Goal: Task Accomplishment & Management: Manage account settings

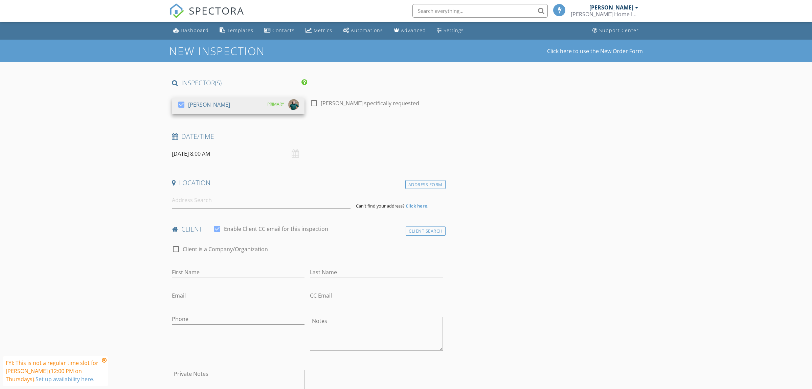
click at [246, 154] on input "08/28/2025 8:00 AM" at bounding box center [238, 154] width 133 height 17
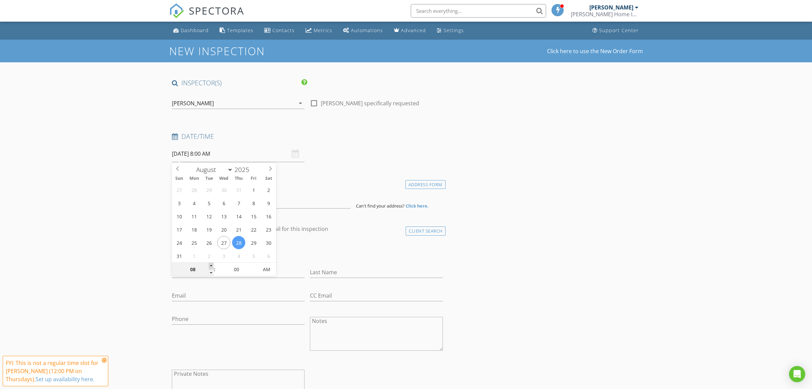
type input "08/28/2025 9:00 AM"
type input "09"
click at [212, 266] on span at bounding box center [211, 266] width 5 height 7
click at [250, 200] on input at bounding box center [261, 200] width 179 height 17
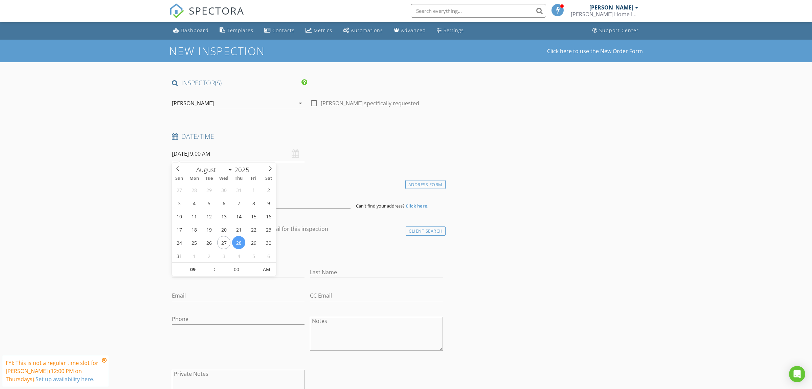
click at [224, 156] on input "08/28/2025 9:00 AM" at bounding box center [238, 154] width 133 height 17
type input "08/28/2025 10:00 AM"
type input "10"
click at [211, 265] on span at bounding box center [211, 266] width 5 height 7
type input "[DATE] 11:00 AM"
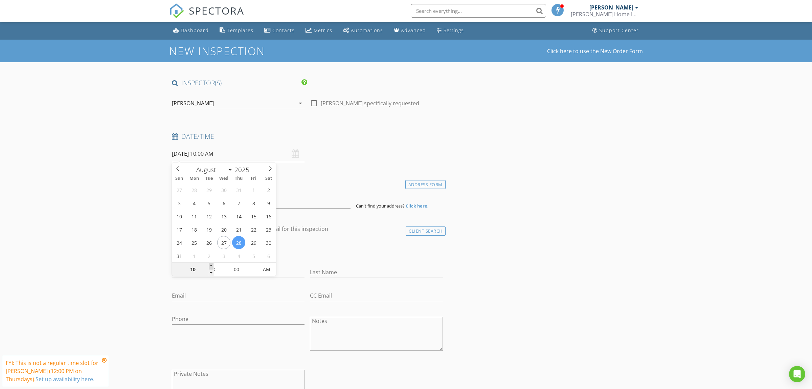
type input "11"
click at [211, 265] on span at bounding box center [211, 266] width 5 height 7
click at [241, 205] on input at bounding box center [261, 200] width 179 height 17
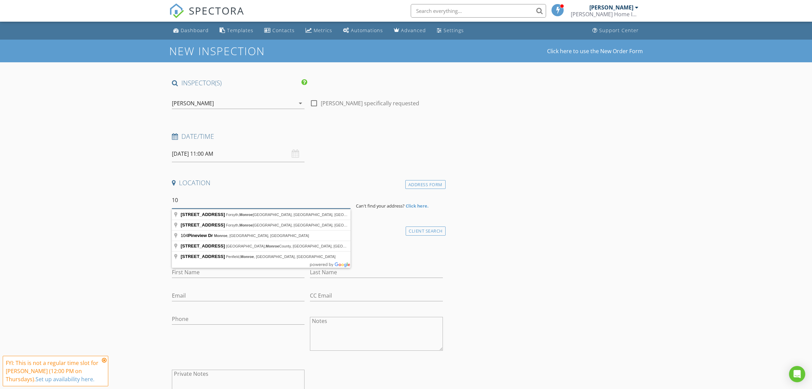
type input "1"
click at [192, 199] on input "104 Pineview Drive, Monroe" at bounding box center [261, 200] width 179 height 17
click at [195, 200] on input "104 Pineview Drive, Monroe" at bounding box center [261, 200] width 179 height 17
drag, startPoint x: 246, startPoint y: 200, endPoint x: 194, endPoint y: 203, distance: 51.5
click at [194, 203] on input "104 Pineview Drive, Monroe" at bounding box center [261, 200] width 179 height 17
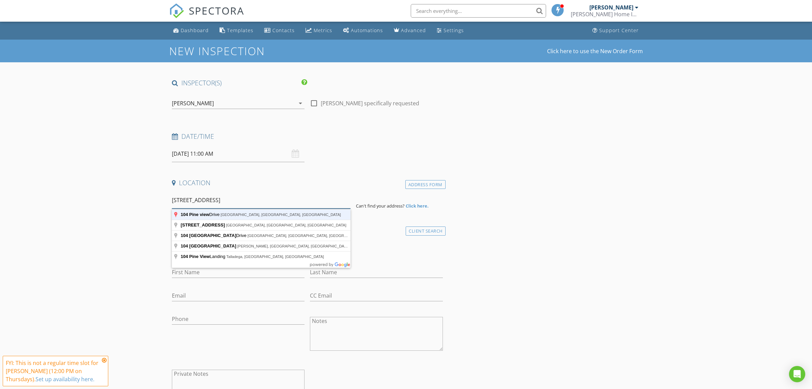
type input "104 Pine view Drive, Monroe, GA, USA"
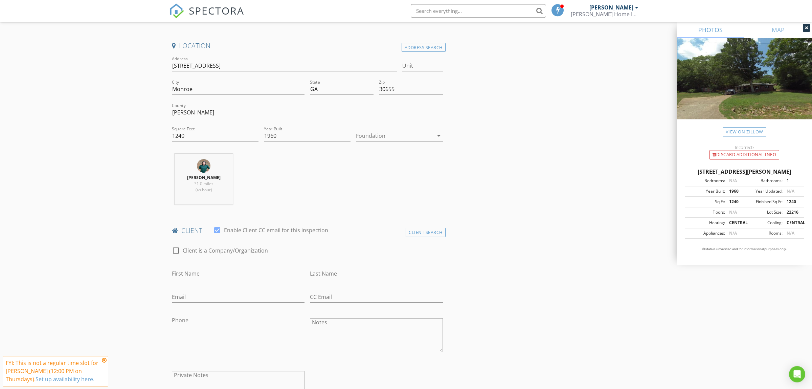
scroll to position [142, 0]
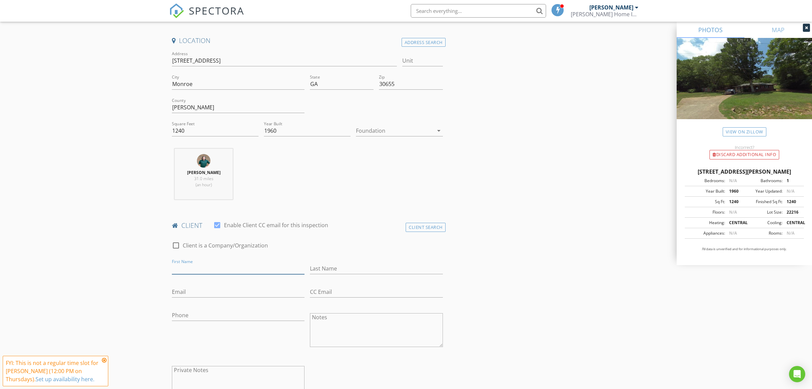
click at [224, 269] on input "First Name" at bounding box center [238, 268] width 133 height 11
type input "Ollice"
type input "Gambrell"
click at [220, 289] on input "Email" at bounding box center [238, 291] width 133 height 11
type input "ollicegambrell@yahoo.com"
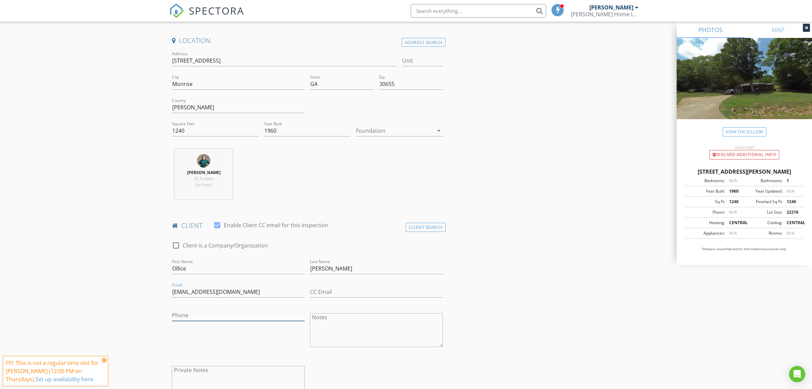
click at [219, 320] on input "Phone" at bounding box center [238, 315] width 133 height 11
type input "706-512-8692"
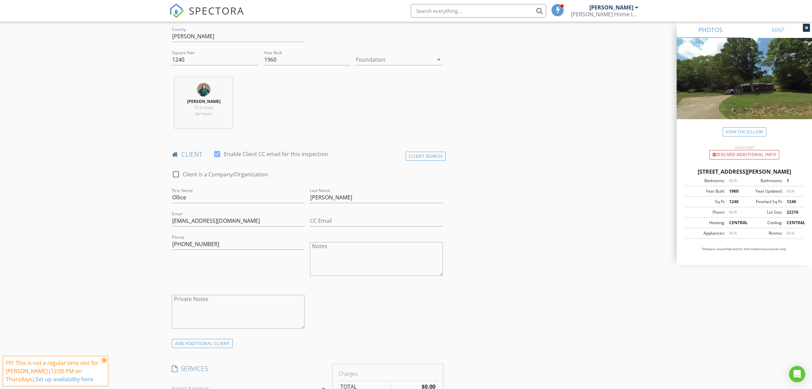
click at [106, 358] on icon at bounding box center [104, 359] width 5 height 5
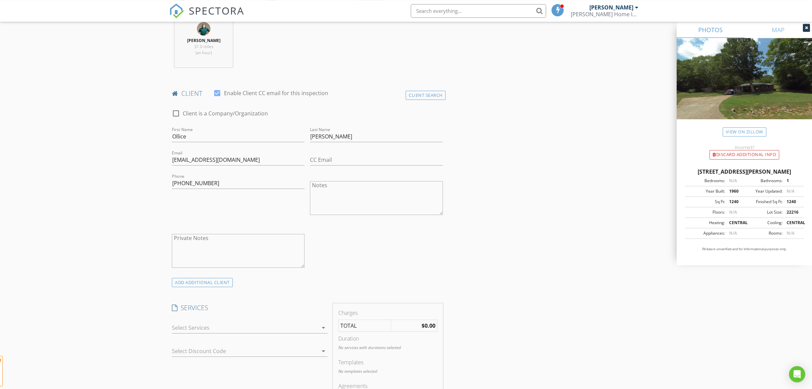
scroll to position [320, 0]
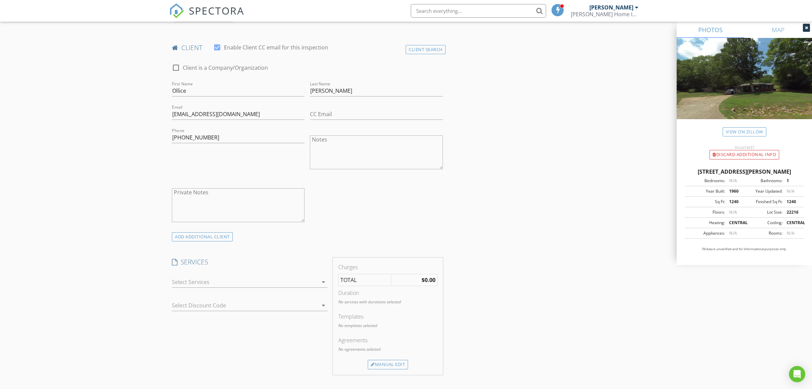
click at [244, 286] on div at bounding box center [245, 282] width 146 height 11
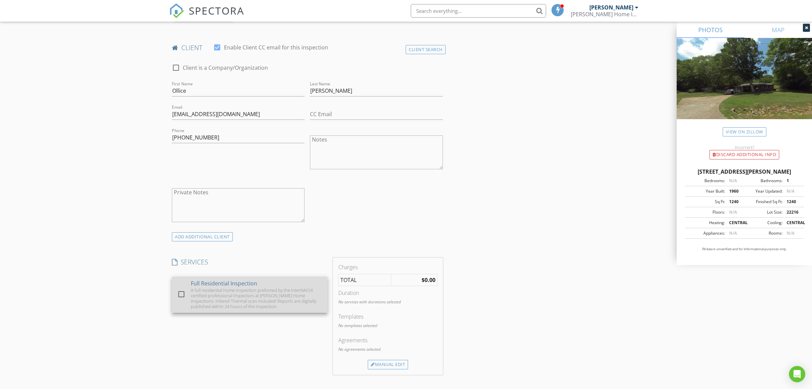
click at [208, 291] on div "A full residential home inspection prefomed by the InterNACHI certified profess…" at bounding box center [256, 298] width 131 height 22
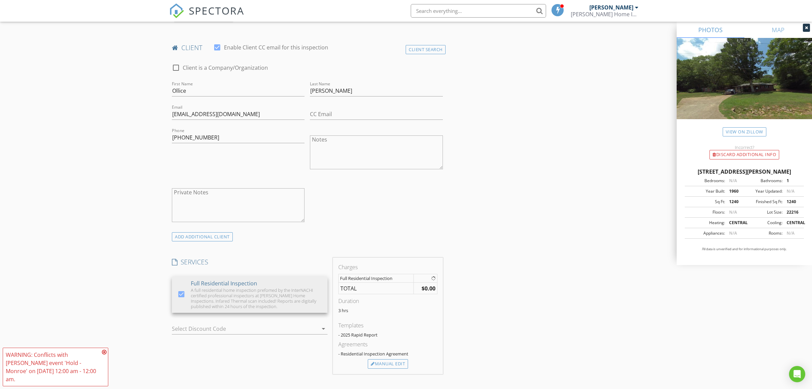
click at [531, 306] on div "INSPECTOR(S) check_box Benjamin Marney PRIMARY Benjamin Marney arrow_drop_down …" at bounding box center [406, 313] width 474 height 1109
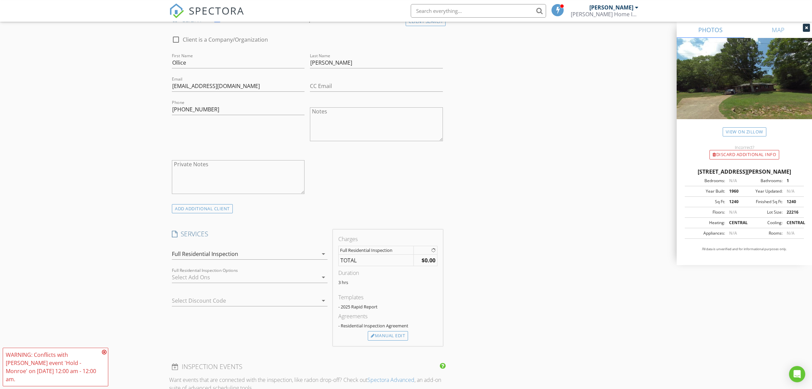
scroll to position [391, 0]
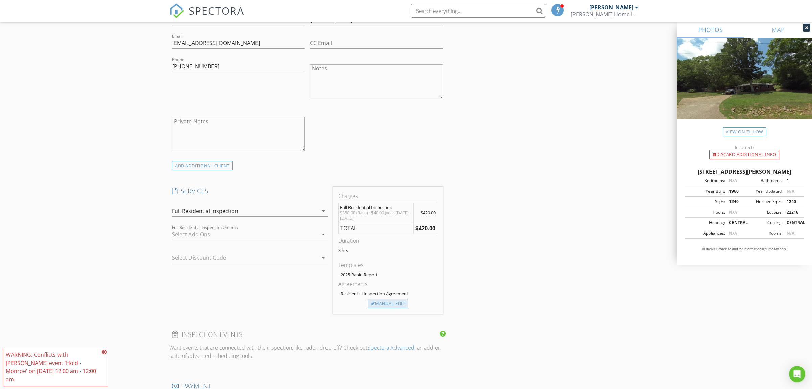
click at [390, 307] on div "Manual Edit" at bounding box center [388, 303] width 40 height 9
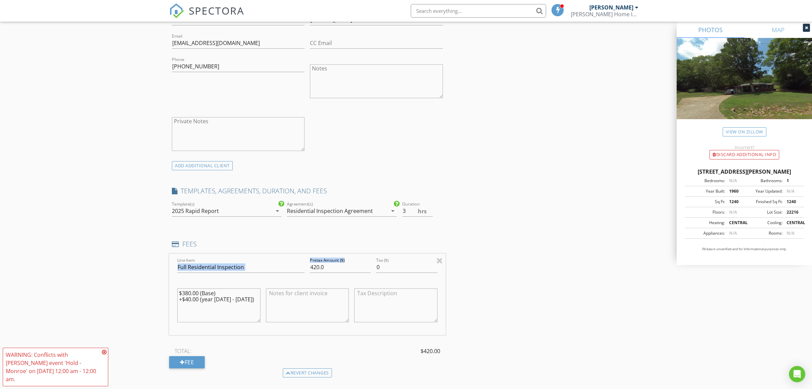
drag, startPoint x: 353, startPoint y: 273, endPoint x: 313, endPoint y: 268, distance: 40.5
click at [304, 268] on div "Line Item Full Residential Inspection Pretax Amount ($) 420.0 Tax ($) 0 $380.00…" at bounding box center [307, 295] width 277 height 82
drag, startPoint x: 299, startPoint y: 270, endPoint x: 257, endPoint y: 270, distance: 42.0
click at [310, 270] on input "420.0" at bounding box center [340, 267] width 61 height 11
type input "350.00"
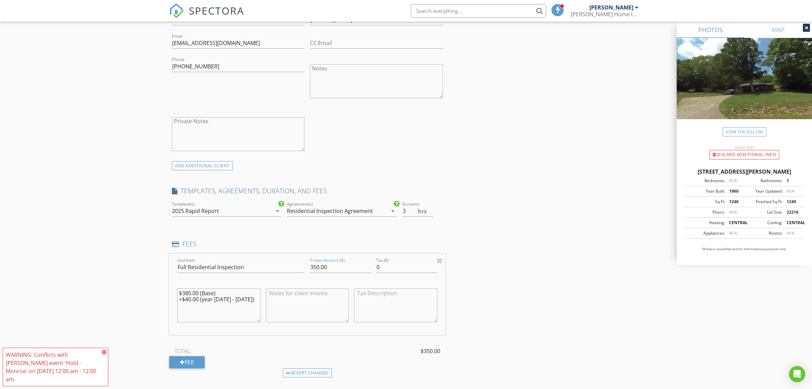
click at [300, 296] on textarea at bounding box center [307, 305] width 83 height 34
type textarea "$"
type textarea "-$30.00 (Referral Discount)"
click at [105, 355] on icon at bounding box center [104, 351] width 5 height 5
click at [113, 332] on div "New Inspection Click here to use the New Order Form INSPECTOR(S) check_box Benj…" at bounding box center [406, 268] width 812 height 1239
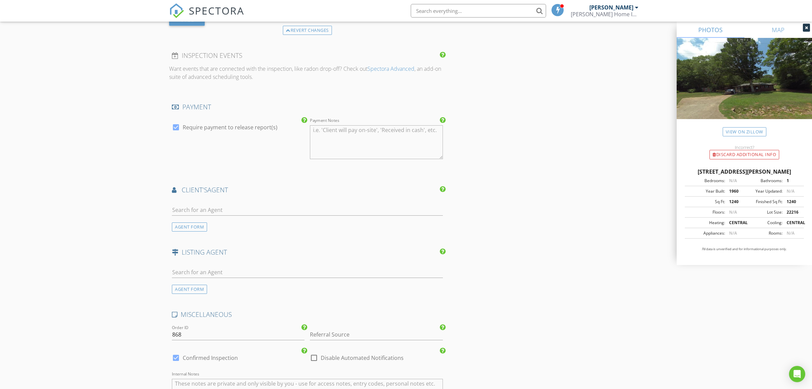
scroll to position [746, 0]
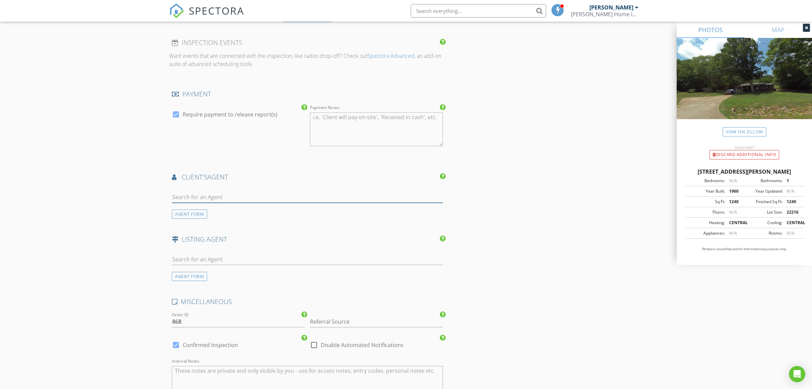
click at [234, 195] on input "text" at bounding box center [307, 197] width 271 height 11
type input "Kabi"
click at [238, 213] on li "Kabirah Epps" at bounding box center [307, 212] width 270 height 19
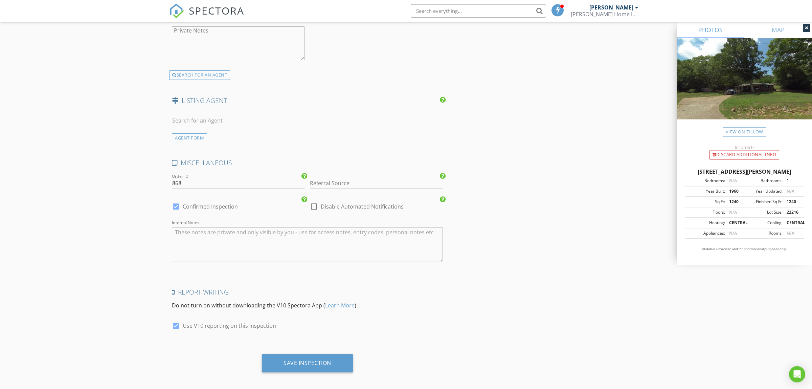
scroll to position [1045, 0]
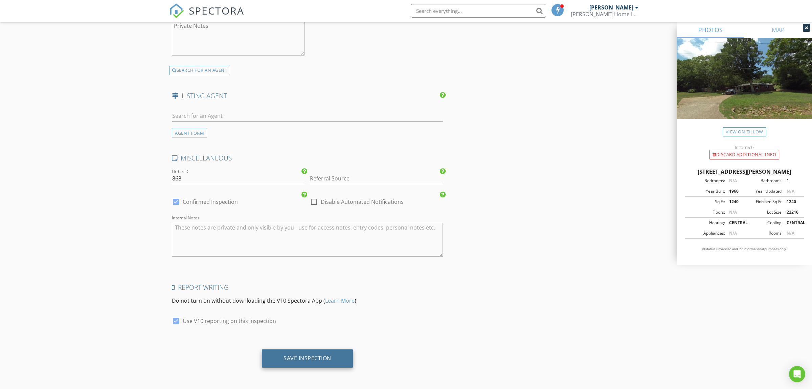
click at [295, 355] on div "Save Inspection" at bounding box center [308, 358] width 48 height 7
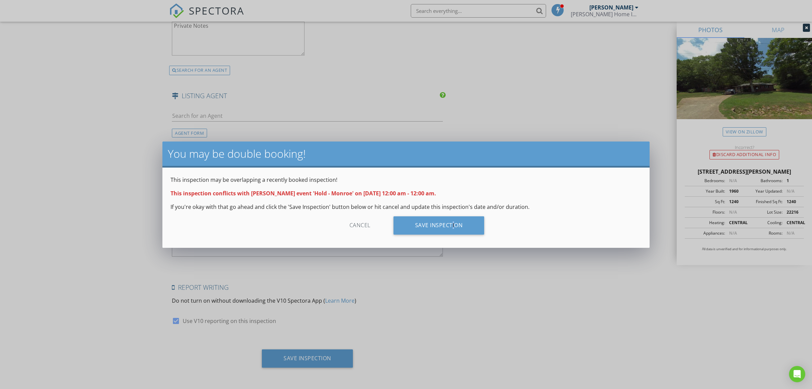
click at [450, 215] on div "This inspection may be overlapping a recently booked inspection! This inspectio…" at bounding box center [405, 208] width 487 height 80
click at [454, 227] on div "Save Inspection" at bounding box center [439, 225] width 91 height 18
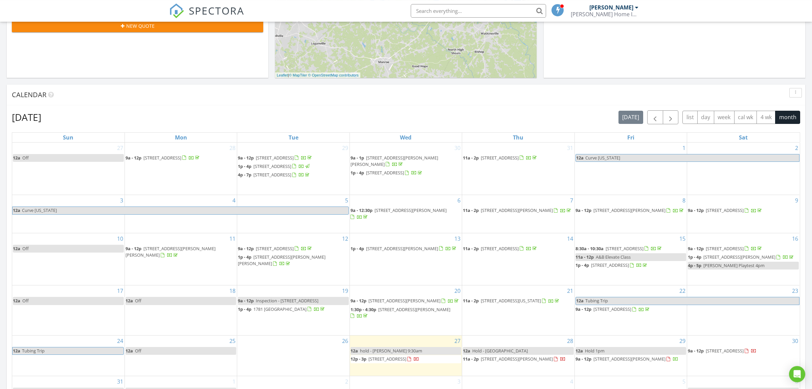
scroll to position [355, 0]
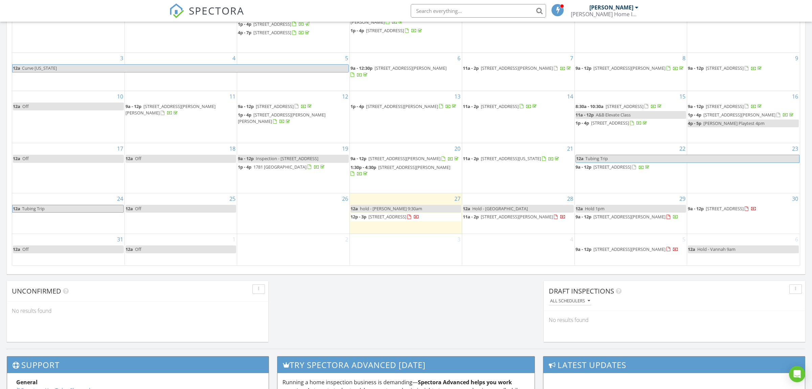
click at [519, 211] on link "12a Hold - Monroe" at bounding box center [518, 209] width 111 height 8
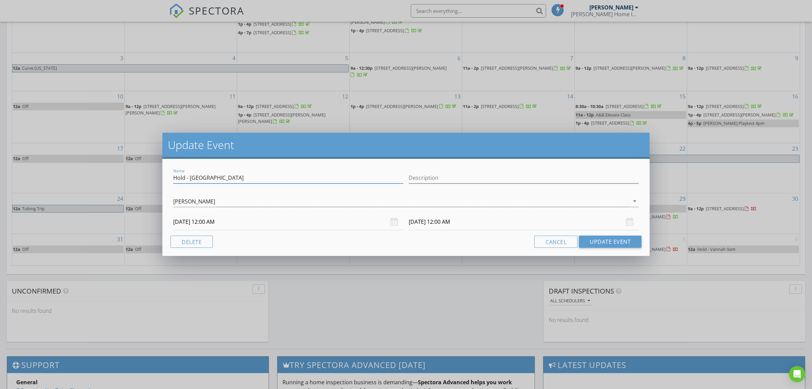
drag, startPoint x: 261, startPoint y: 180, endPoint x: 185, endPoint y: 178, distance: 75.9
click at [185, 178] on input "Hold - Monroe" at bounding box center [288, 177] width 230 height 11
type input "Hold"
click at [601, 242] on button "Update Event" at bounding box center [610, 242] width 63 height 12
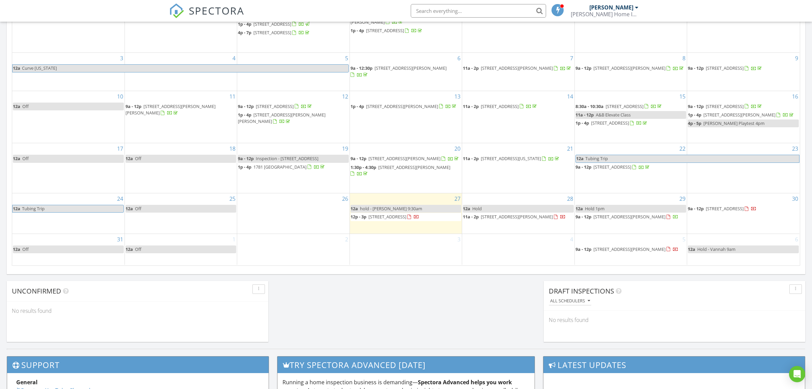
click at [423, 211] on link "12a hold - Bikash 9:30am" at bounding box center [406, 209] width 111 height 8
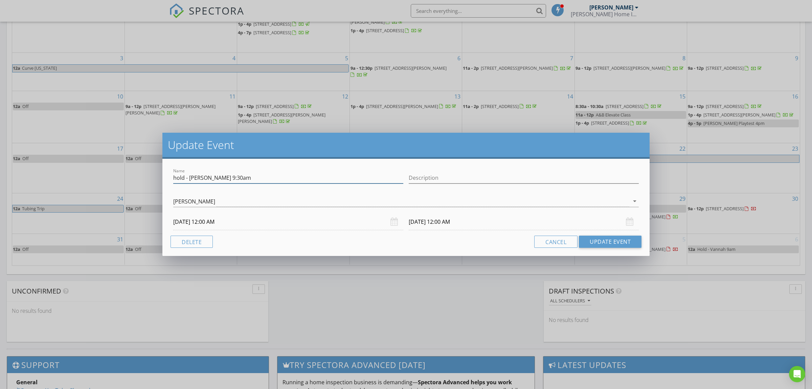
drag, startPoint x: 189, startPoint y: 177, endPoint x: 130, endPoint y: 176, distance: 59.2
click at [173, 176] on input "hold - Bikash 9:30am" at bounding box center [288, 177] width 230 height 11
type input "Bikash 9:30am"
click at [615, 245] on button "Update Event" at bounding box center [610, 242] width 63 height 12
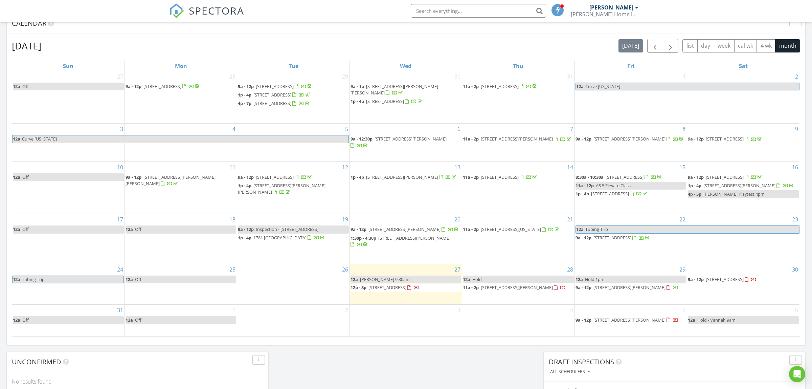
scroll to position [284, 0]
click at [392, 281] on link "12a Bikash 9:30am" at bounding box center [406, 280] width 111 height 8
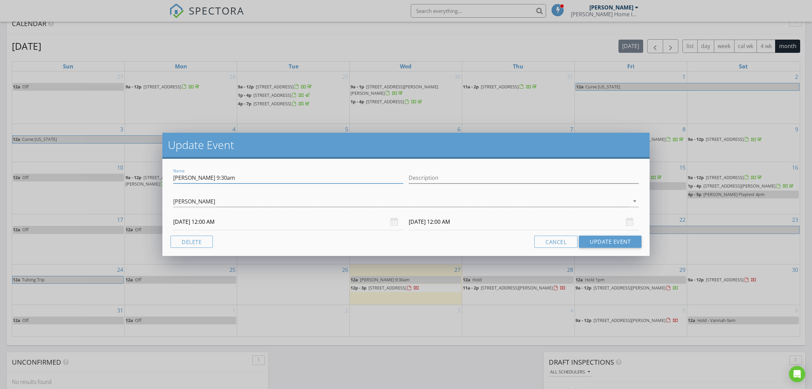
drag, startPoint x: 164, startPoint y: 178, endPoint x: 133, endPoint y: 183, distance: 31.6
click at [173, 179] on input "Bikash 9:30am" at bounding box center [288, 177] width 230 height 11
type input "Repair Verification - 4140 Willow Creek"
click at [262, 226] on input "08/27/2025 12:00 AM" at bounding box center [288, 222] width 230 height 17
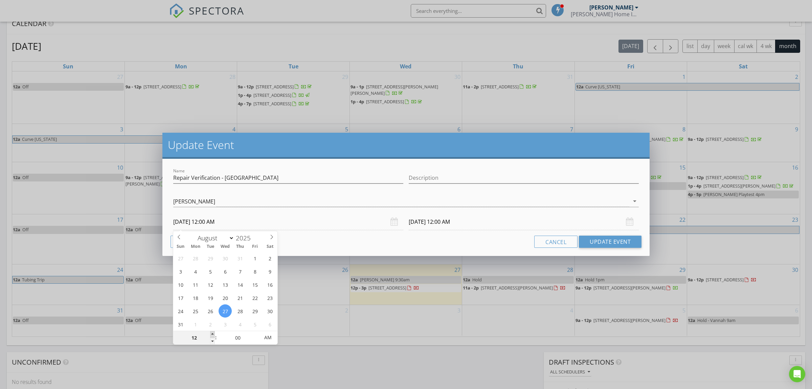
type input "01"
type input "08/27/2025 1:00 AM"
click at [213, 334] on span at bounding box center [212, 334] width 5 height 7
type input "08/28/2025 1:00 AM"
type input "02"
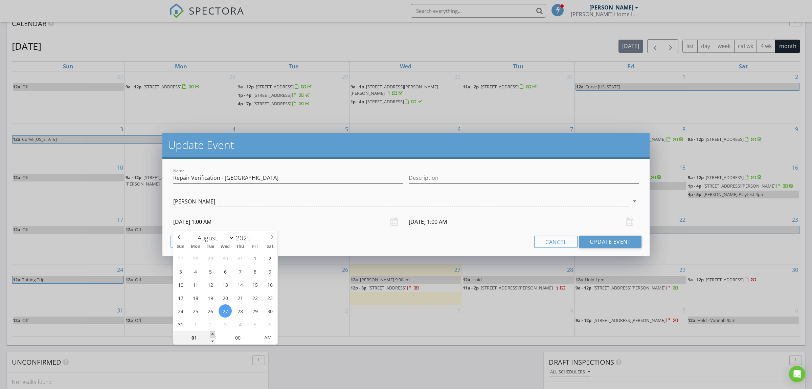
type input "08/27/2025 2:00 AM"
click at [213, 334] on span at bounding box center [212, 334] width 5 height 7
type input "03"
type input "08/27/2025 3:00 AM"
click at [213, 334] on span at bounding box center [212, 334] width 5 height 7
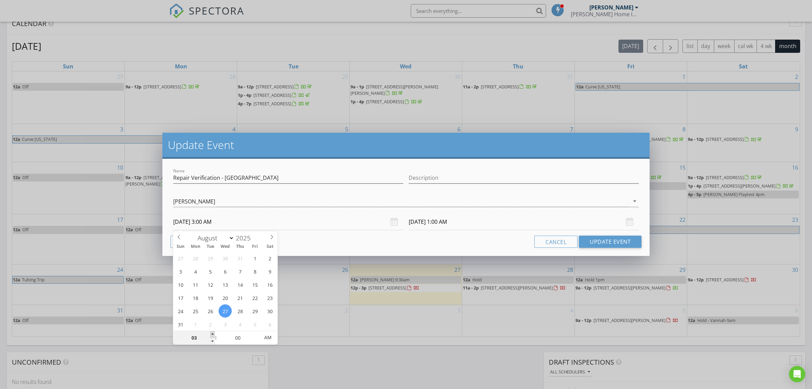
type input "04"
type input "08/27/2025 4:00 AM"
click at [213, 334] on span at bounding box center [212, 334] width 5 height 7
type input "05"
type input "08/27/2025 5:00 AM"
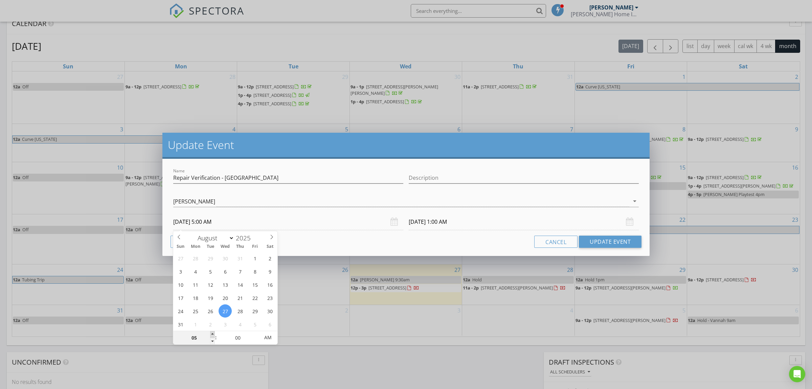
click at [213, 334] on span at bounding box center [212, 334] width 5 height 7
type input "06"
type input "08/27/2025 6:00 AM"
click at [213, 334] on span at bounding box center [212, 334] width 5 height 7
type input "07"
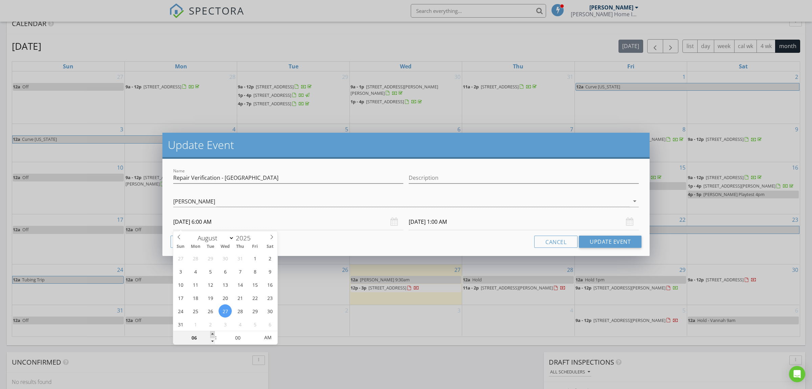
type input "08/27/2025 7:00 AM"
click at [213, 334] on span at bounding box center [212, 334] width 5 height 7
type input "08/28/2025 7:00 AM"
type input "08"
type input "08/27/2025 8:00 AM"
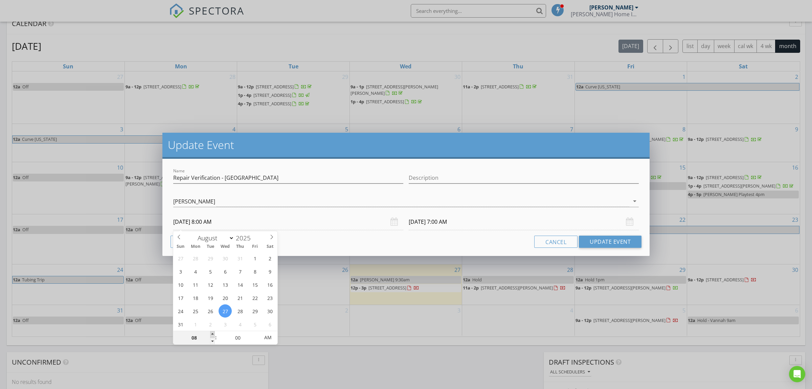
click at [213, 334] on span at bounding box center [212, 334] width 5 height 7
type input "08/28/2025 8:00 AM"
type input "09"
type input "08/27/2025 9:00 AM"
click at [213, 334] on span at bounding box center [212, 334] width 5 height 7
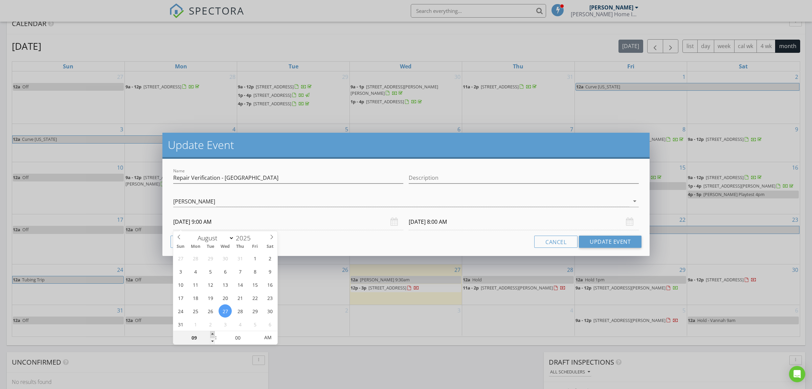
type input "08/28/2025 9:00 AM"
type input "05"
type input "08/27/2025 9:05 AM"
click at [257, 333] on span at bounding box center [256, 334] width 5 height 7
type input "10"
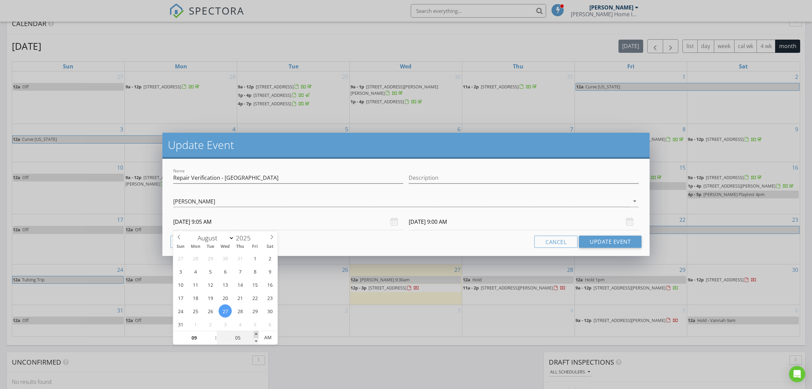
type input "08/27/2025 9:10 AM"
click at [257, 333] on span at bounding box center [256, 334] width 5 height 7
type input "15"
type input "08/27/2025 9:15 AM"
click at [257, 333] on span at bounding box center [256, 334] width 5 height 7
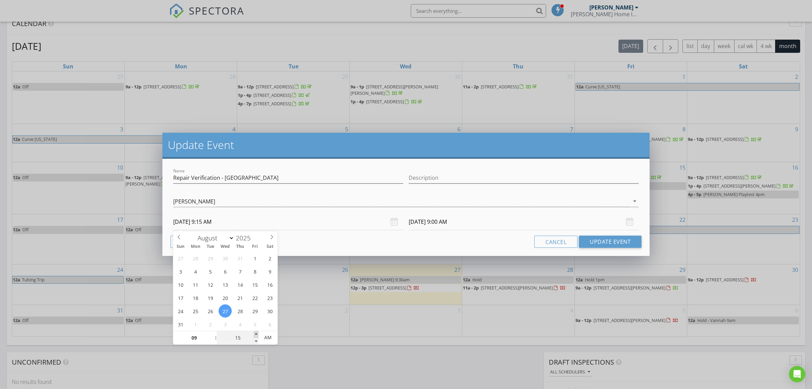
type input "20"
type input "08/27/2025 9:20 AM"
click at [257, 333] on span at bounding box center [256, 334] width 5 height 7
type input "25"
type input "08/27/2025 9:25 AM"
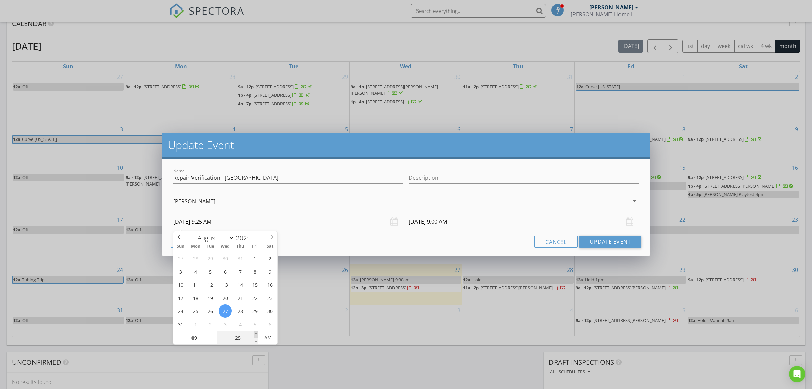
click at [257, 333] on span at bounding box center [256, 334] width 5 height 7
type input "08/28/2025 9:25 AM"
type input "30"
type input "08/27/2025 9:30 AM"
click at [257, 333] on span at bounding box center [256, 334] width 5 height 7
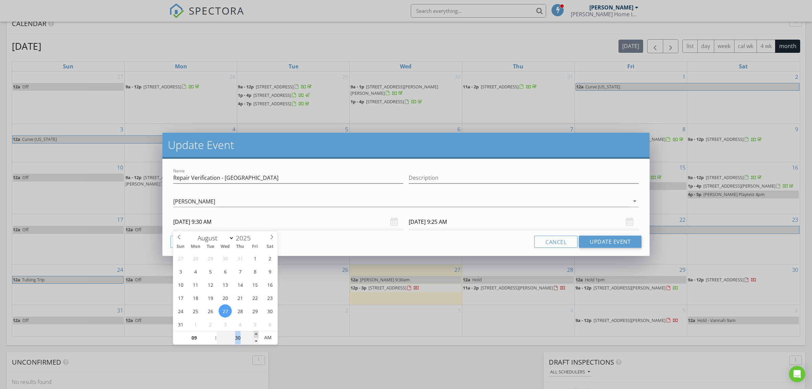
type input "08/28/2025 9:30 AM"
click at [425, 257] on div "Update Event Name Repair Verification - 4140 Willow Creek Description Benjamin …" at bounding box center [406, 194] width 812 height 389
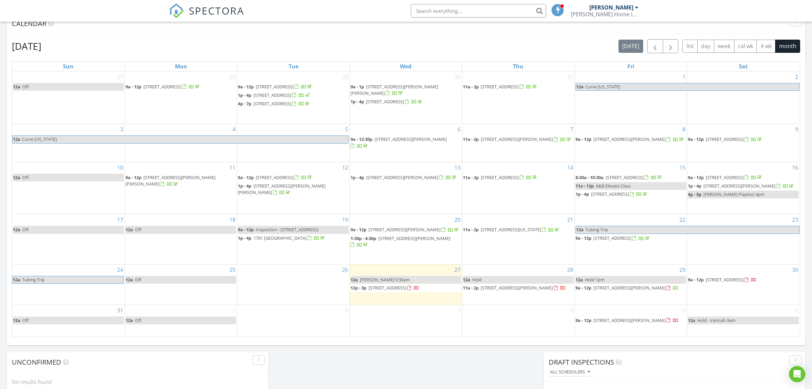
click at [494, 282] on link "12a Hold" at bounding box center [518, 280] width 111 height 8
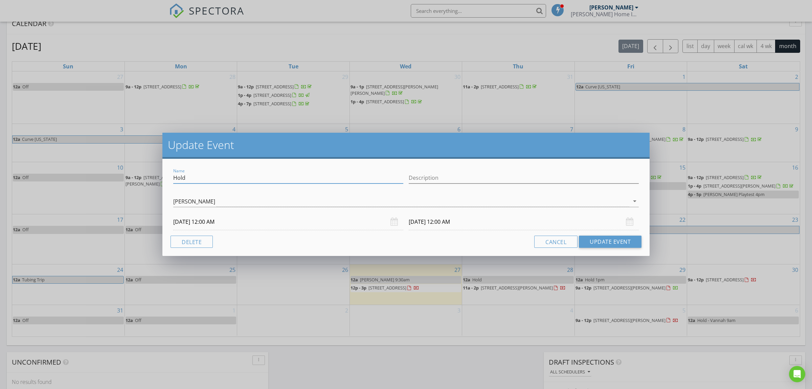
drag, startPoint x: 263, startPoint y: 176, endPoint x: 149, endPoint y: 176, distance: 114.7
click at [173, 176] on input "Hold" at bounding box center [288, 177] width 230 height 11
type input "Repair Verification - [GEOGRAPHIC_DATA]"
click at [196, 226] on input "08/28/2025 12:00 AM" at bounding box center [288, 222] width 230 height 17
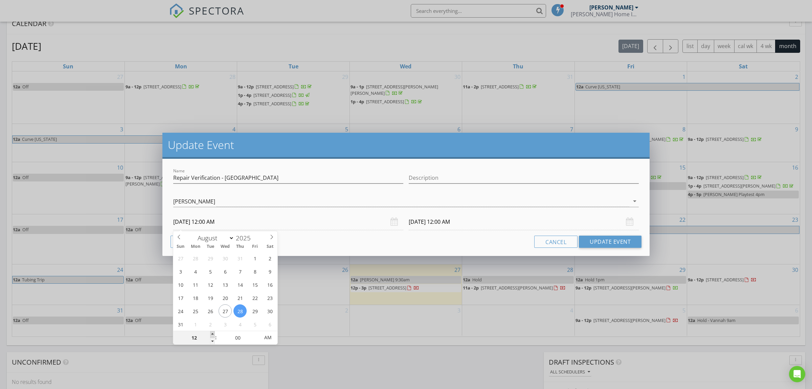
type input "01"
type input "08/28/2025 1:00 AM"
click at [212, 334] on span at bounding box center [212, 334] width 5 height 7
type input "02"
type input "08/28/2025 2:00 AM"
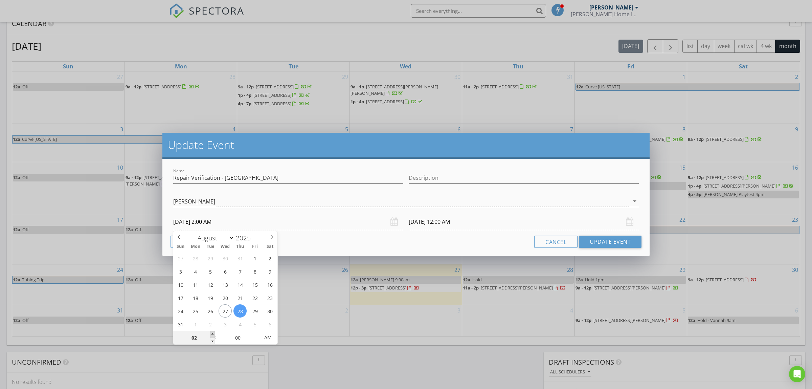
click at [212, 334] on span at bounding box center [212, 334] width 5 height 7
type input "08/29/2025 2:00 AM"
type input "08/27/2025 2:00 AM"
type input "08/28/2025 2:00 AM"
type input "03"
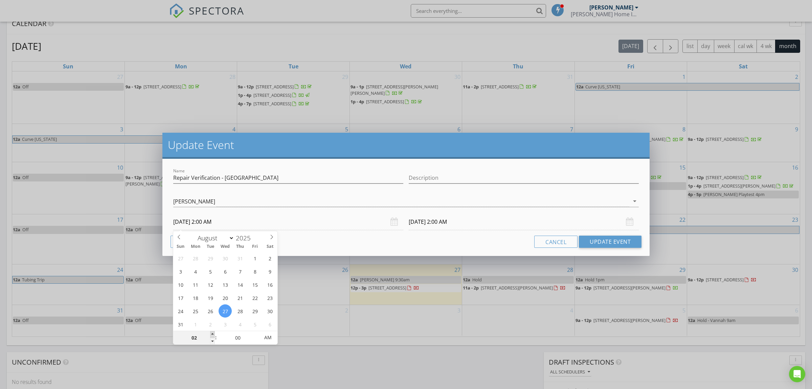
type input "08/27/2025 3:00 AM"
click at [211, 334] on span at bounding box center [212, 334] width 5 height 7
type input "08/28/2025 3:00 AM"
type input "04"
type input "08/27/2025 4:00 AM"
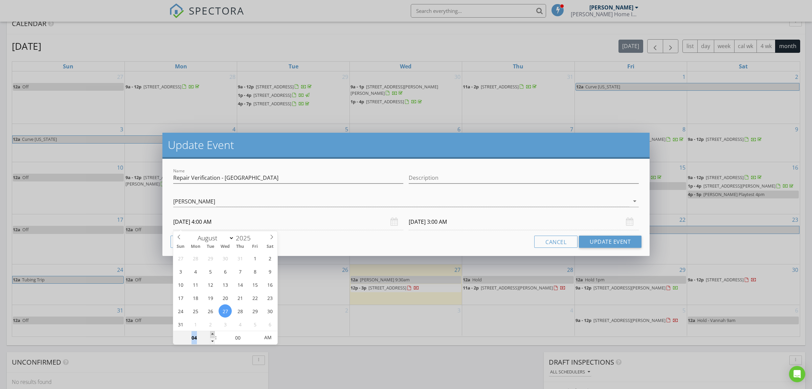
click at [211, 334] on span at bounding box center [212, 334] width 5 height 7
type input "05"
type input "08/27/2025 5:00 AM"
click at [211, 334] on span at bounding box center [212, 334] width 5 height 7
type input "06"
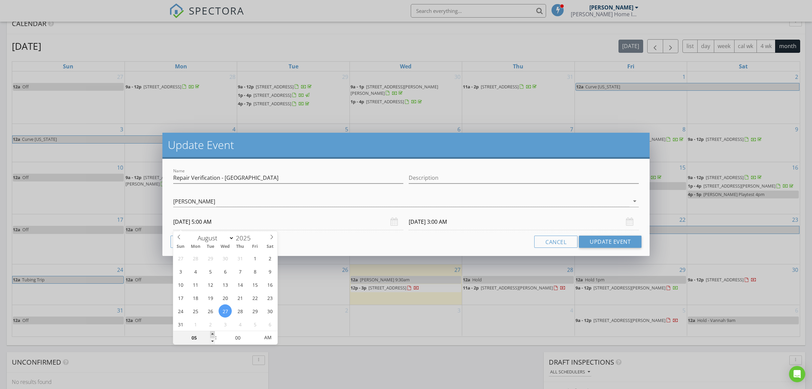
type input "08/27/2025 6:00 AM"
click at [211, 334] on span at bounding box center [212, 334] width 5 height 7
type input "08/28/2025 6:00 AM"
type input "07"
type input "08/27/2025 7:00 AM"
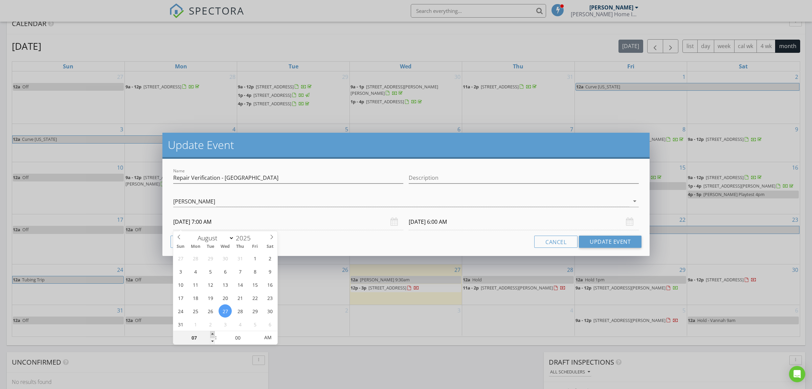
click at [211, 334] on span at bounding box center [212, 334] width 5 height 7
type input "08"
type input "08/27/2025 8:00 AM"
click at [211, 334] on span at bounding box center [212, 334] width 5 height 7
type input "08/28/2025 8:00 AM"
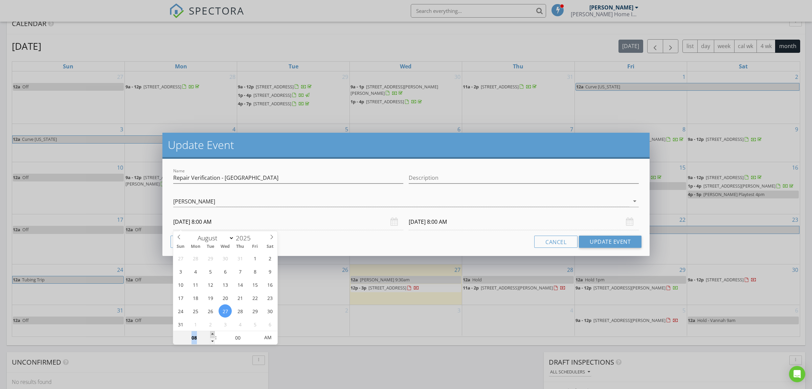
type input "09"
type input "08/27/2025 9:00 AM"
click at [211, 334] on span at bounding box center [212, 334] width 5 height 7
type input "08/28/2025 9:00 AM"
type input "10"
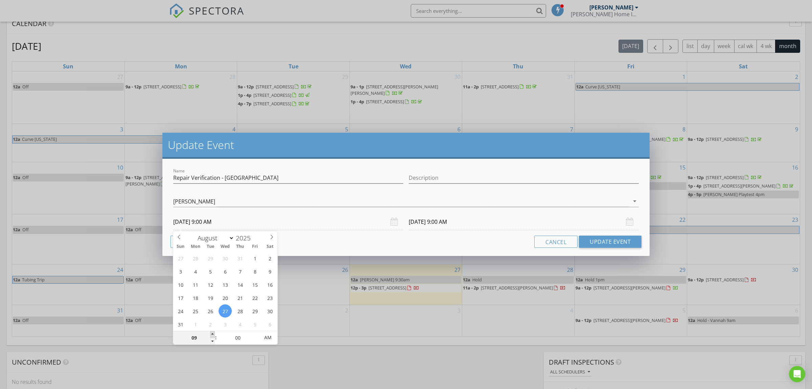
type input "08/27/2025 10:00 AM"
click at [211, 334] on span at bounding box center [212, 334] width 5 height 7
type input "08/28/2025 10:00 AM"
type input "11"
type input "08/27/2025 11:00 AM"
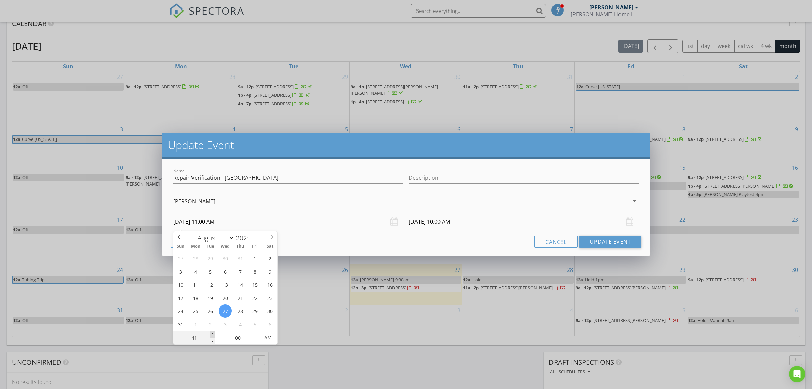
click at [211, 334] on span at bounding box center [212, 334] width 5 height 7
type input "11"
type input "08/28/2025 11:00 AM"
type input "10"
type input "08/27/2025 10:00 AM"
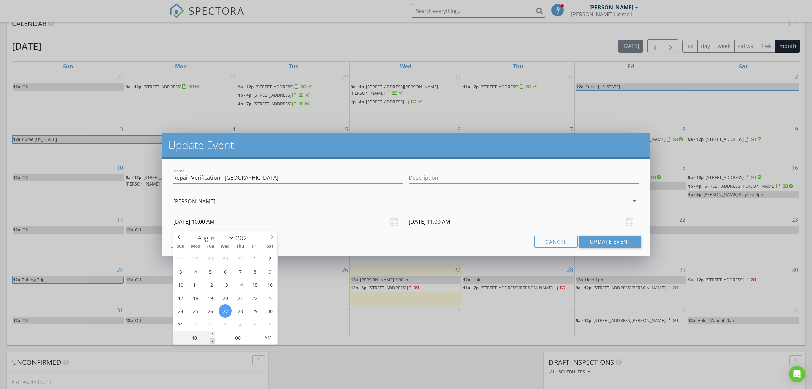
click at [211, 339] on span at bounding box center [212, 341] width 5 height 7
type input "09"
type input "08/27/2025 9:00 AM"
click at [211, 339] on span at bounding box center [212, 341] width 5 height 7
type input "09"
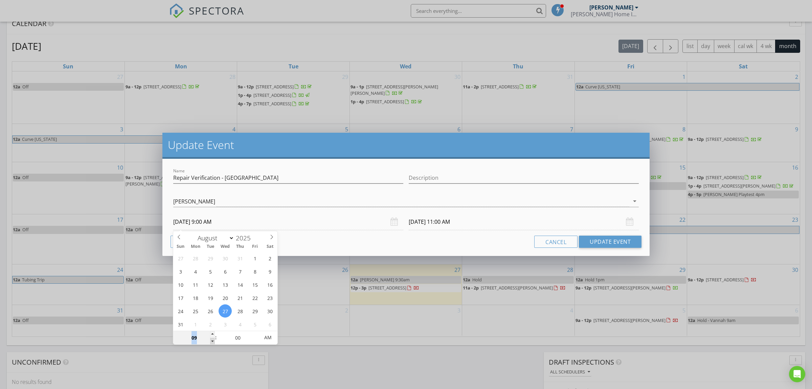
type input "08/28/2025 9:00 AM"
type input "05"
type input "08/27/2025 9:05 AM"
click at [257, 334] on span at bounding box center [256, 334] width 5 height 7
type input "05"
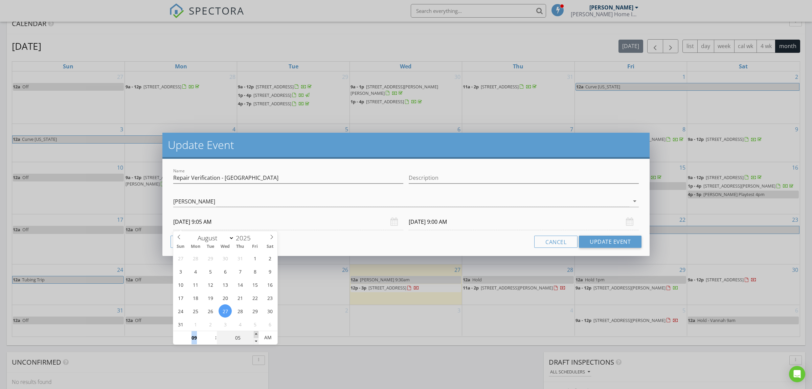
type input "08/28/2025 9:05 AM"
type input "10"
type input "08/27/2025 9:10 AM"
click at [257, 334] on span at bounding box center [256, 334] width 5 height 7
type input "15"
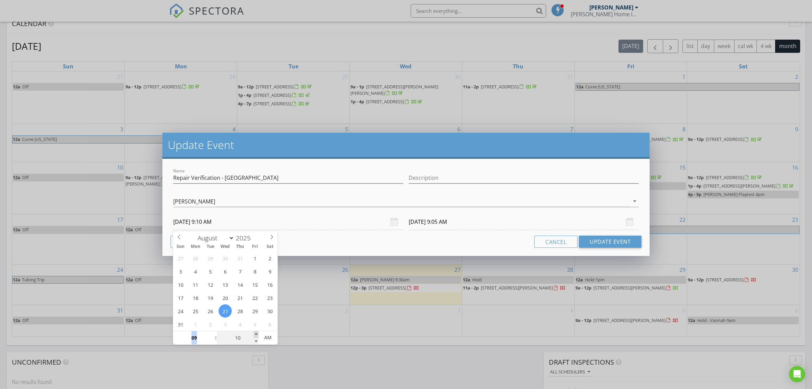
type input "08/27/2025 9:15 AM"
click at [257, 334] on span at bounding box center [256, 334] width 5 height 7
type input "20"
type input "08/27/2025 9:20 AM"
click at [257, 334] on span at bounding box center [256, 334] width 5 height 7
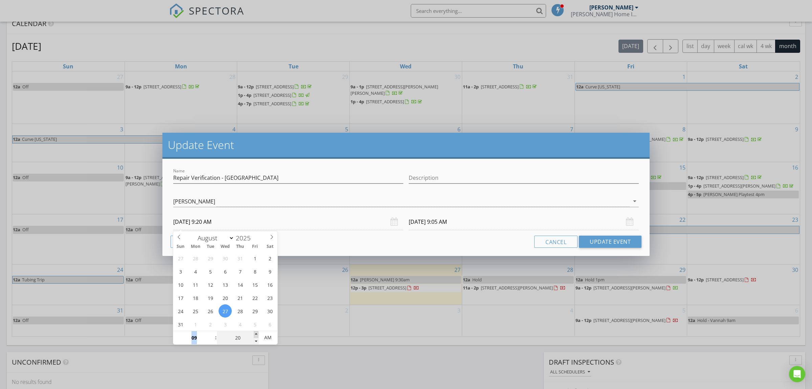
type input "25"
type input "08/27/2025 9:25 AM"
click at [257, 334] on span at bounding box center [256, 334] width 5 height 7
type input "25"
type input "08/28/2025 9:25 AM"
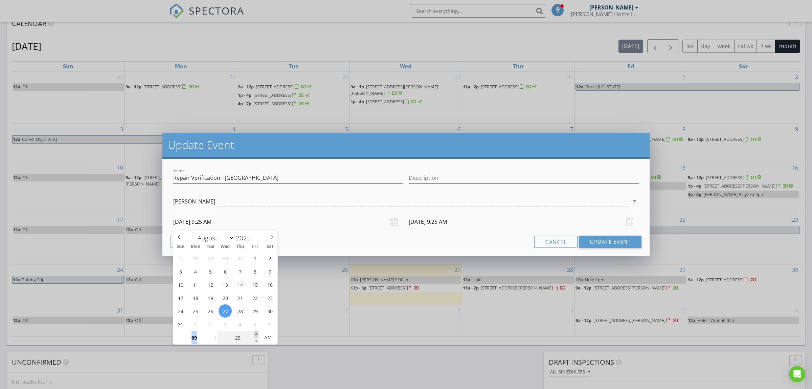
type input "30"
type input "08/27/2025 9:30 AM"
click at [257, 335] on span at bounding box center [256, 334] width 5 height 7
type input "30"
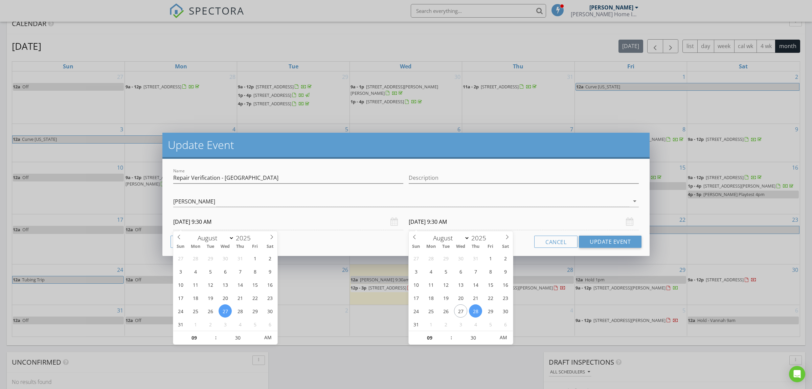
click at [469, 228] on input "08/28/2025 9:30 AM" at bounding box center [524, 222] width 230 height 17
type input "08/27/2025 9:30 AM"
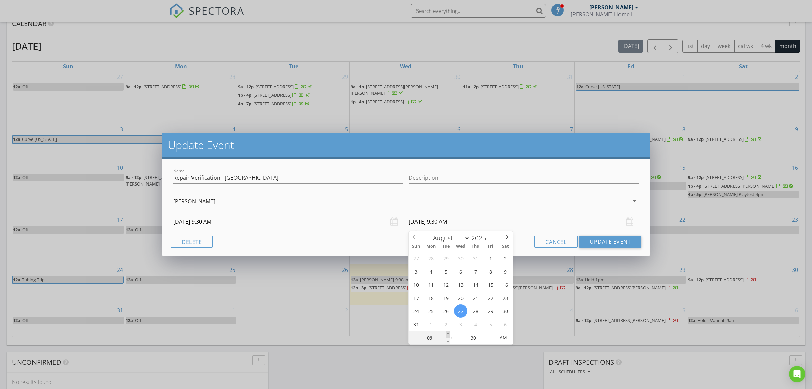
type input "10"
type input "08/27/2025 10:30 AM"
click at [447, 333] on span at bounding box center [448, 334] width 5 height 7
type input "25"
type input "08/27/2025 10:25 AM"
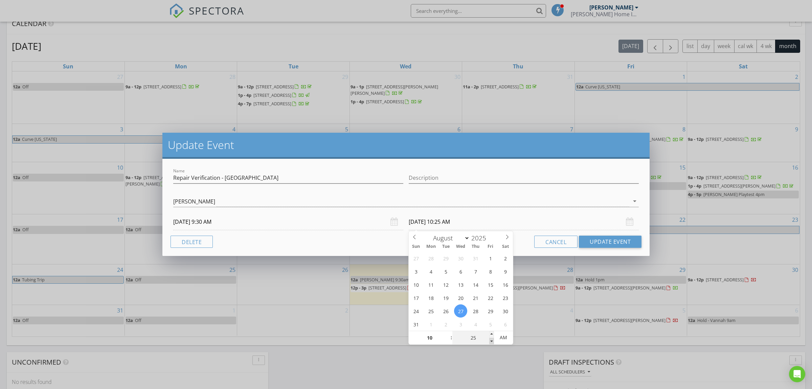
click at [491, 340] on span at bounding box center [491, 341] width 5 height 7
type input "20"
type input "08/27/2025 10:20 AM"
click at [491, 340] on span at bounding box center [491, 341] width 5 height 7
type input "15"
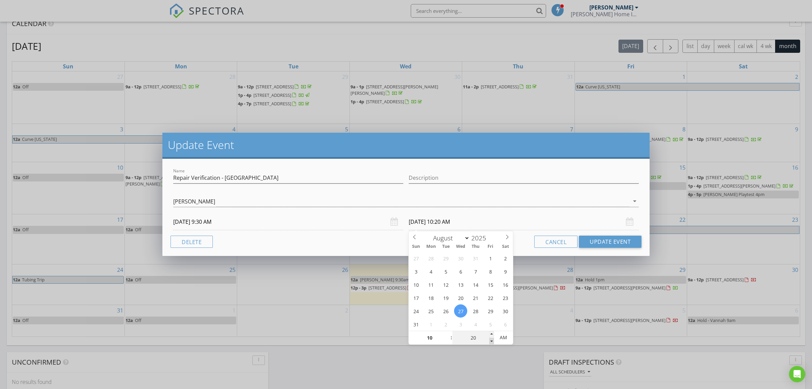
type input "08/27/2025 10:15 AM"
click at [491, 340] on span at bounding box center [491, 341] width 5 height 7
type input "10"
type input "08/27/2025 10:10 AM"
click at [491, 340] on span at bounding box center [491, 341] width 5 height 7
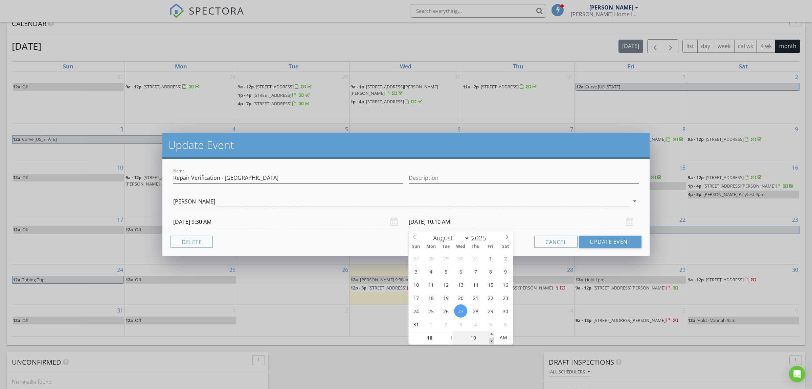
type input "05"
type input "08/27/2025 10:05 AM"
click at [491, 340] on span at bounding box center [491, 341] width 5 height 7
click at [350, 242] on div "Cancel Update Event" at bounding box center [406, 242] width 471 height 12
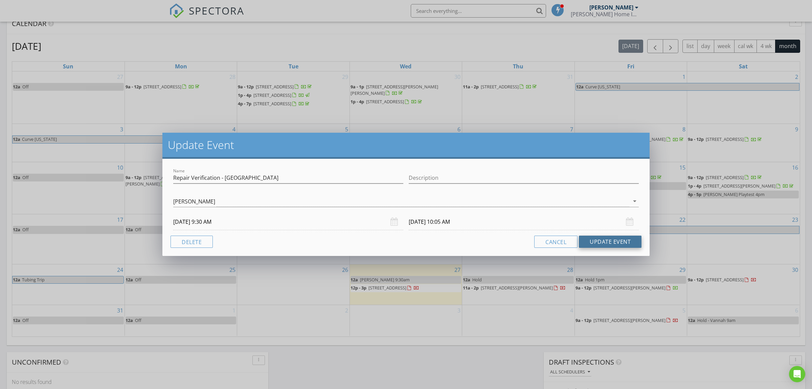
click at [614, 236] on button "Update Event" at bounding box center [610, 242] width 63 height 12
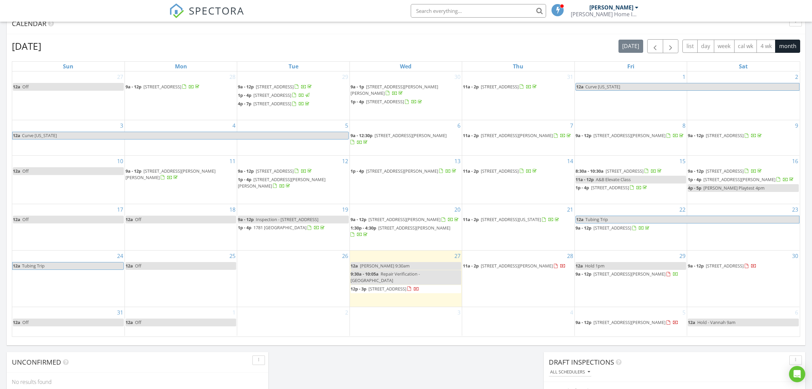
click at [401, 283] on span "Repair Verification - [GEOGRAPHIC_DATA]" at bounding box center [385, 277] width 69 height 13
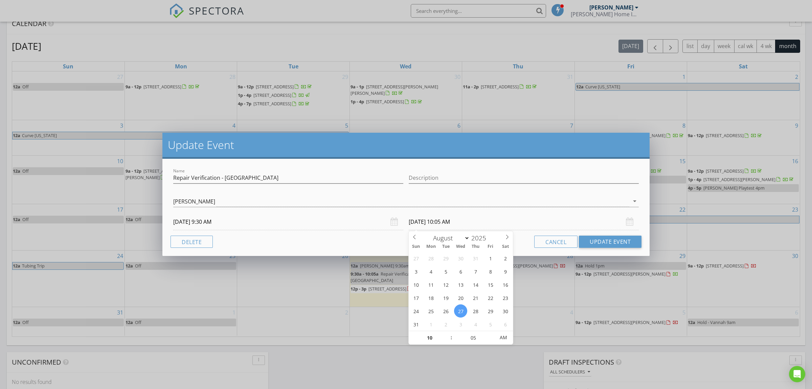
click at [482, 227] on input "08/27/2025 10:05 AM" at bounding box center [524, 222] width 230 height 17
type input "00"
type input "08/27/2025 10:00 AM"
click at [491, 340] on span at bounding box center [491, 341] width 5 height 7
click at [611, 244] on button "Update Event" at bounding box center [610, 242] width 63 height 12
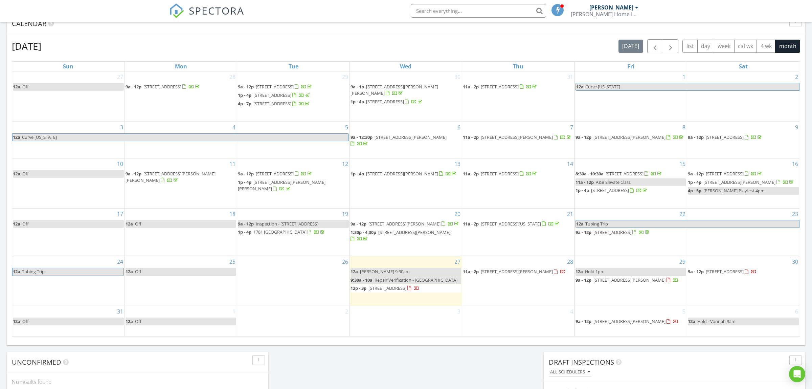
click at [416, 273] on link "12a Bikash 9:30am" at bounding box center [406, 272] width 111 height 8
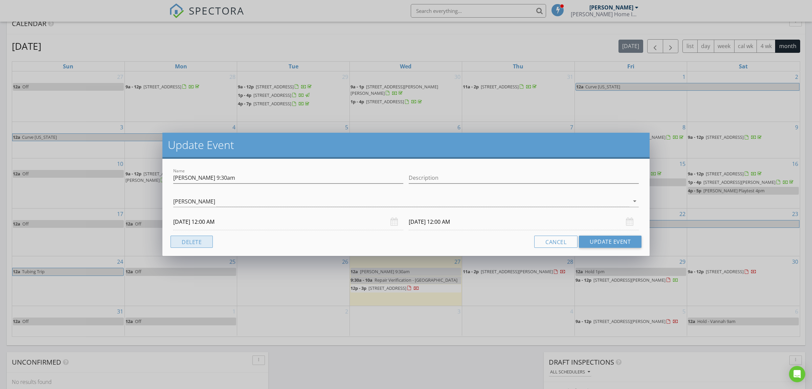
click at [202, 243] on button "Delete" at bounding box center [192, 242] width 42 height 12
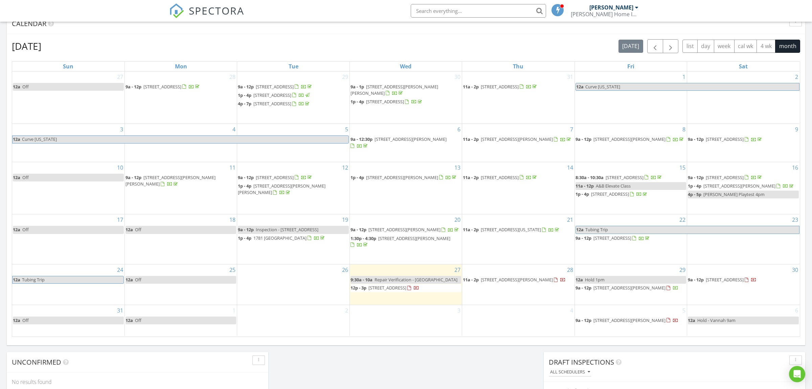
click at [511, 298] on td "28 11a - 2p 104 Pine View Dr, Monroe 30655" at bounding box center [518, 284] width 112 height 40
click at [518, 279] on link "Event" at bounding box center [517, 279] width 35 height 11
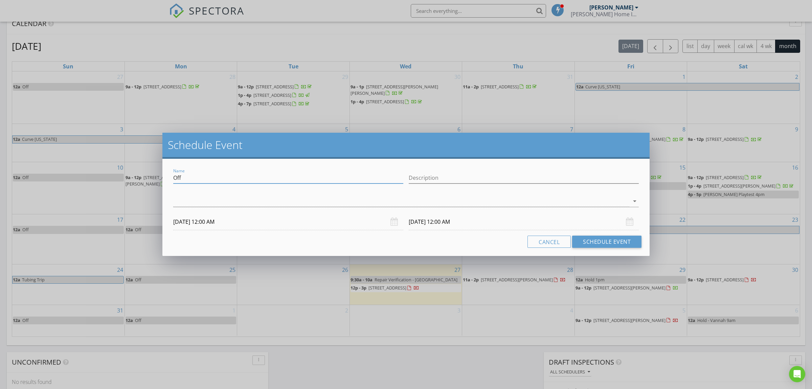
drag, startPoint x: 222, startPoint y: 176, endPoint x: 130, endPoint y: 179, distance: 92.1
click at [173, 174] on input "Off" at bounding box center [288, 177] width 230 height 11
type input "Hold"
click at [251, 198] on div at bounding box center [401, 201] width 456 height 11
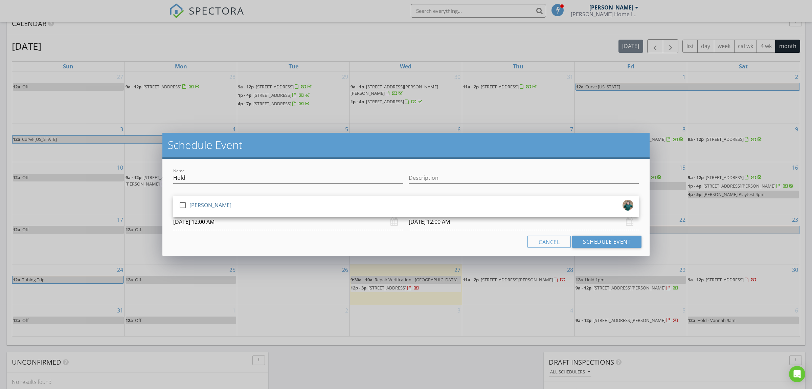
click at [250, 198] on div "check_box_outline_blank Benjamin Marney" at bounding box center [406, 207] width 466 height 22
click at [308, 213] on div "check_box_outline_blank Benjamin Marney" at bounding box center [406, 207] width 455 height 14
click at [622, 241] on button "Schedule Event" at bounding box center [606, 242] width 69 height 12
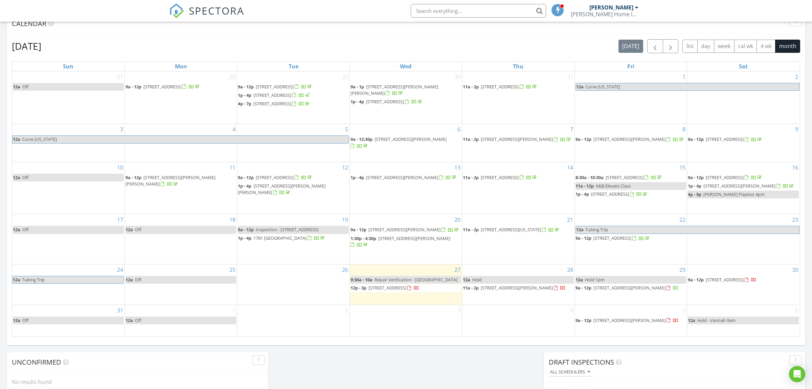
click at [619, 283] on link "12a Hold 1pm" at bounding box center [631, 280] width 111 height 8
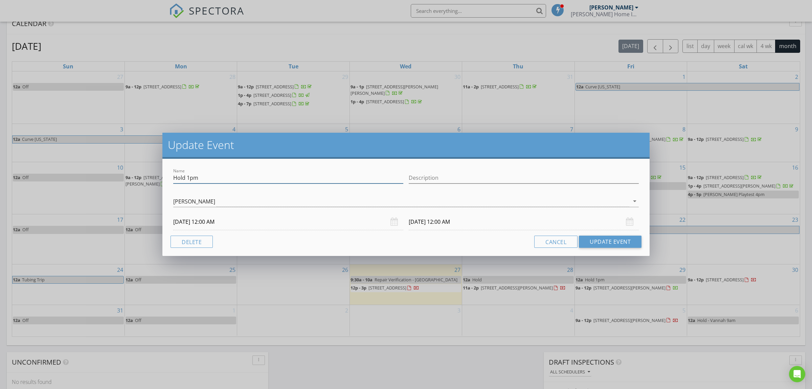
click at [230, 175] on input "Hold 1pm" at bounding box center [288, 177] width 230 height 11
drag, startPoint x: 235, startPoint y: 176, endPoint x: 120, endPoint y: 174, distance: 114.8
click at [173, 174] on input "Hold 1pm" at bounding box center [288, 177] width 230 height 11
type input "Hold - [PERSON_NAME] 1pm"
click at [611, 238] on button "Update Event" at bounding box center [610, 242] width 63 height 12
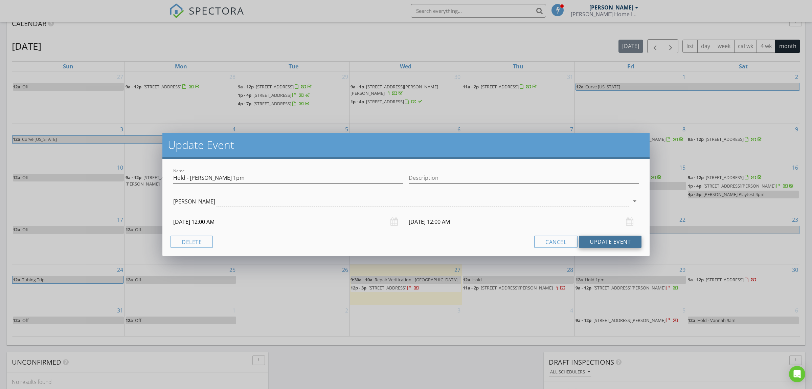
click at [613, 241] on button "Update Event" at bounding box center [610, 242] width 63 height 12
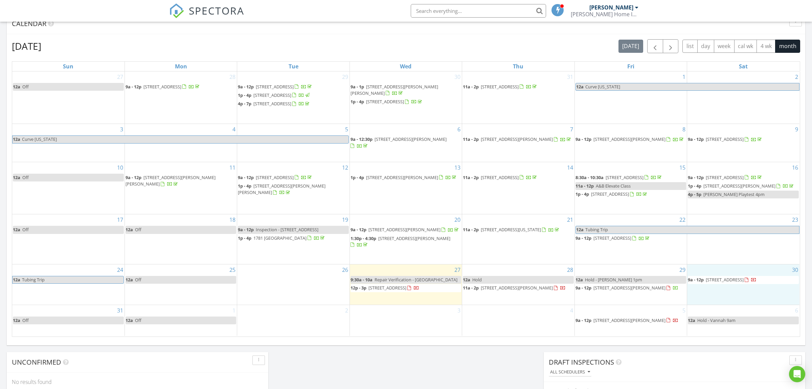
click at [721, 300] on td "30 9a - 12p 1192 Sandalwood Dr, Lawrenceville 30043" at bounding box center [743, 284] width 112 height 40
click at [744, 281] on span "[STREET_ADDRESS]" at bounding box center [725, 280] width 38 height 6
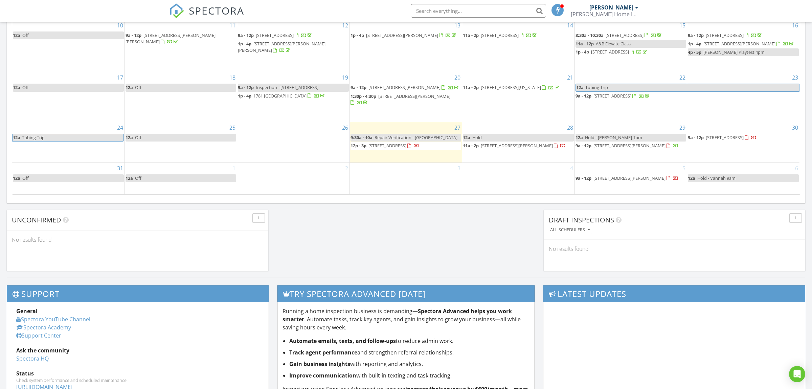
scroll to position [355, 0]
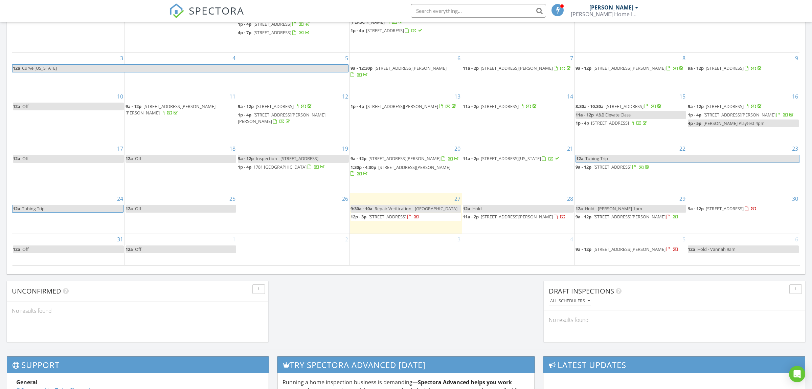
click at [735, 226] on td "30 9a - 12p 1192 Sandalwood Dr, Lawrenceville 30043" at bounding box center [743, 213] width 112 height 40
click at [743, 207] on link "Event" at bounding box center [743, 207] width 35 height 11
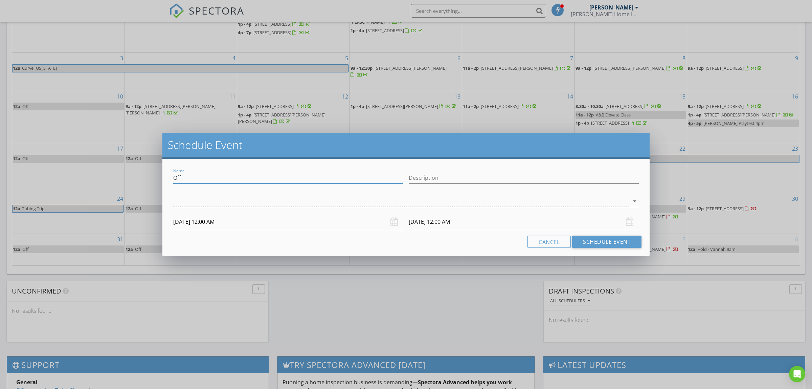
drag, startPoint x: 228, startPoint y: 178, endPoint x: 130, endPoint y: 174, distance: 97.9
click at [173, 175] on input "Off" at bounding box center [288, 177] width 230 height 11
click at [292, 210] on div at bounding box center [406, 212] width 466 height 4
click at [293, 206] on div at bounding box center [401, 201] width 456 height 11
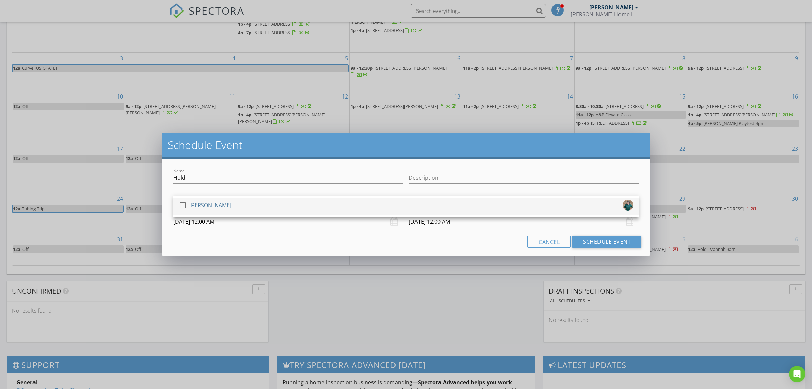
click at [247, 204] on div "check_box_outline_blank Benjamin Marney" at bounding box center [406, 207] width 455 height 14
click at [387, 242] on div "Cancel Schedule Event" at bounding box center [406, 242] width 471 height 12
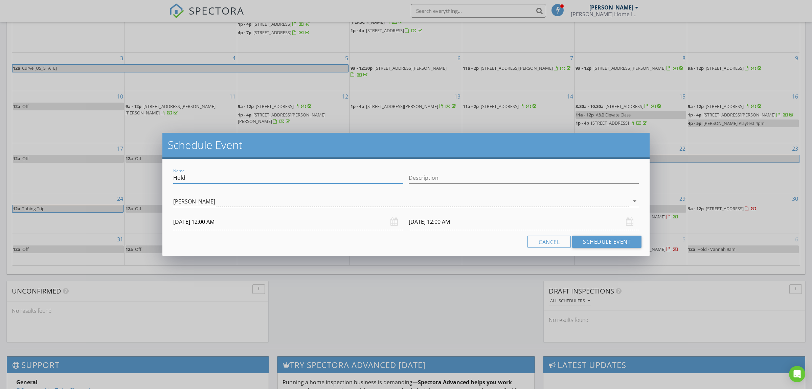
click at [239, 177] on input "Hold" at bounding box center [288, 177] width 230 height 11
type input "Hold - Lawrenceville Reschedule"
click at [590, 240] on button "Schedule Event" at bounding box center [606, 242] width 69 height 12
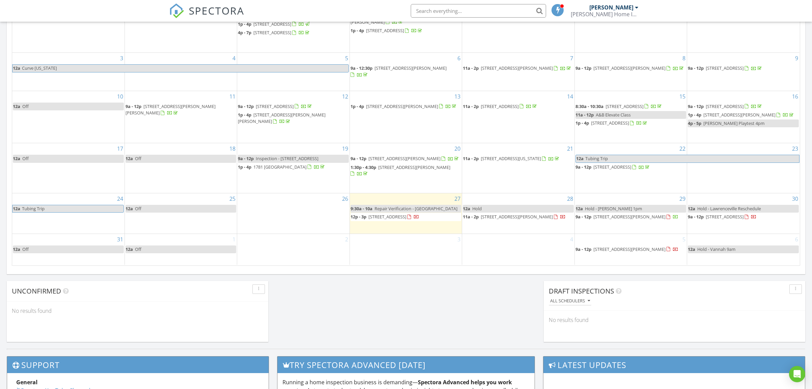
click at [403, 219] on span "999 Braselton Hwy, Lawrenceville 30043" at bounding box center [388, 217] width 38 height 6
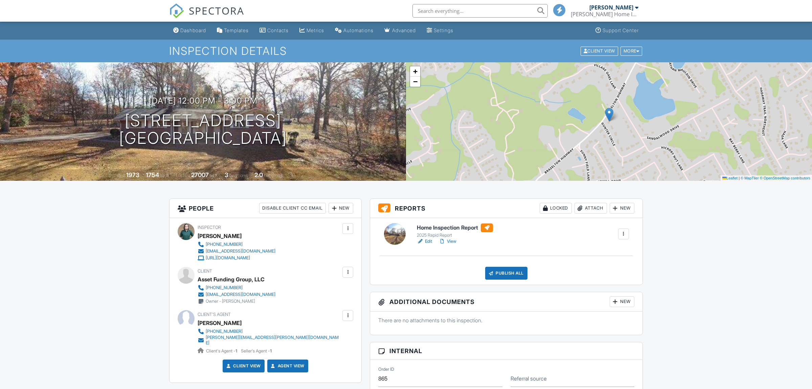
click at [633, 53] on div "More" at bounding box center [632, 50] width 22 height 9
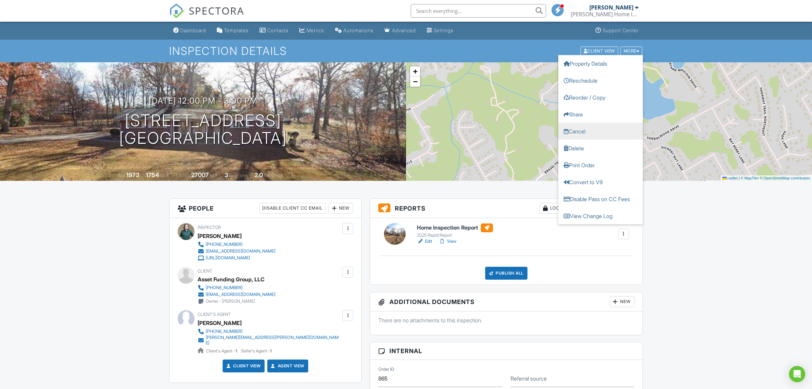
click at [592, 131] on link "Cancel" at bounding box center [600, 131] width 85 height 17
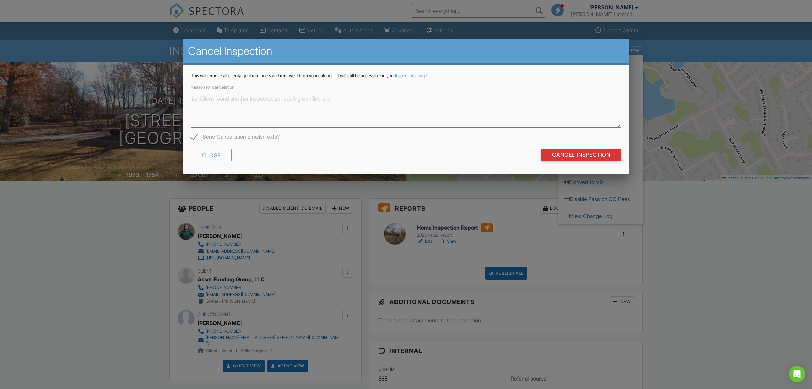
click at [708, 262] on div at bounding box center [406, 209] width 812 height 486
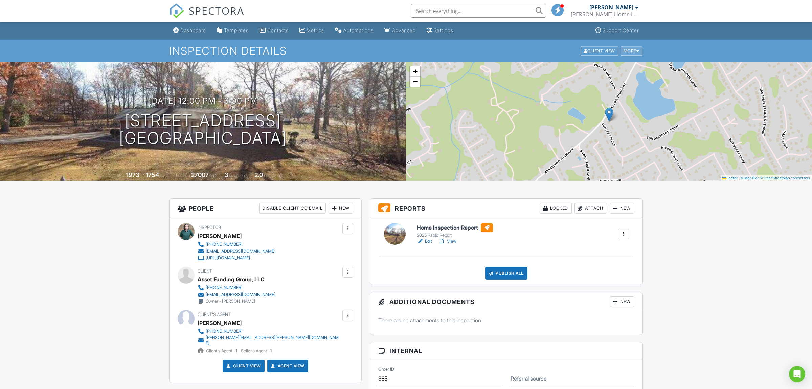
click at [631, 56] on div "More" at bounding box center [632, 50] width 22 height 9
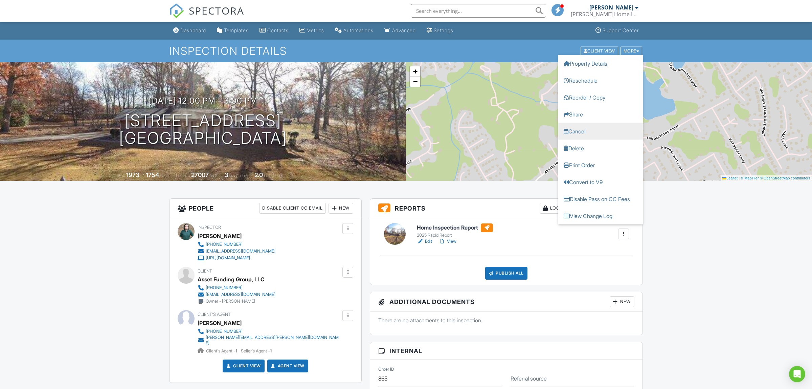
click at [584, 133] on link "Cancel" at bounding box center [600, 131] width 85 height 17
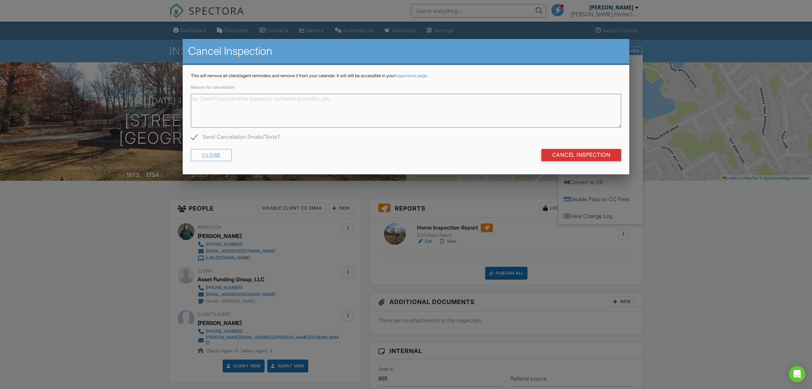
click at [269, 103] on textarea "Reason for cancelation" at bounding box center [406, 111] width 431 height 34
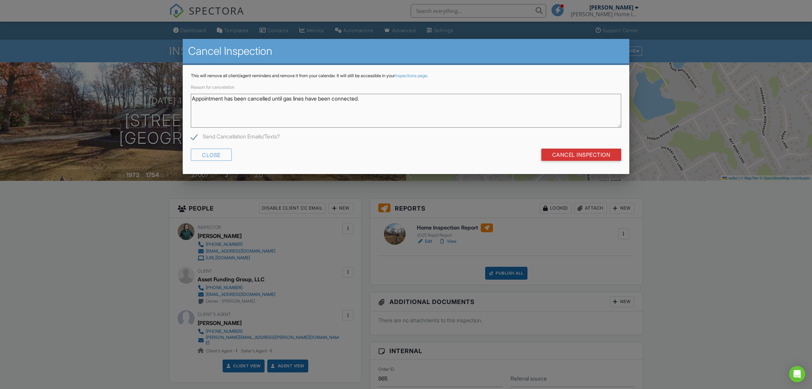
click at [437, 103] on textarea "Appointment has been cancelled until gas lines have been connected." at bounding box center [406, 111] width 431 height 34
click at [410, 110] on textarea "Appointment has been cancelled until gas lines have been connected." at bounding box center [406, 111] width 431 height 34
type textarea "Appointment has been cancelled until gas lines have been connected."
click at [588, 152] on input "Cancel Inspection" at bounding box center [582, 155] width 80 height 12
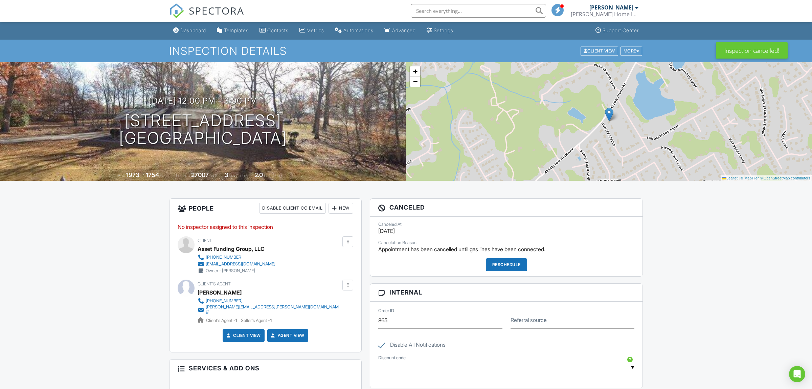
click at [184, 8] on div "SPECTORA" at bounding box center [206, 11] width 75 height 22
click at [183, 6] on img at bounding box center [176, 10] width 15 height 15
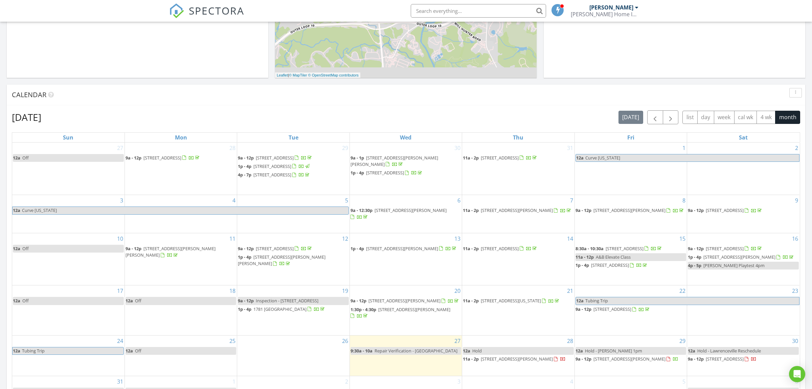
scroll to position [355, 0]
